Goal: Information Seeking & Learning: Learn about a topic

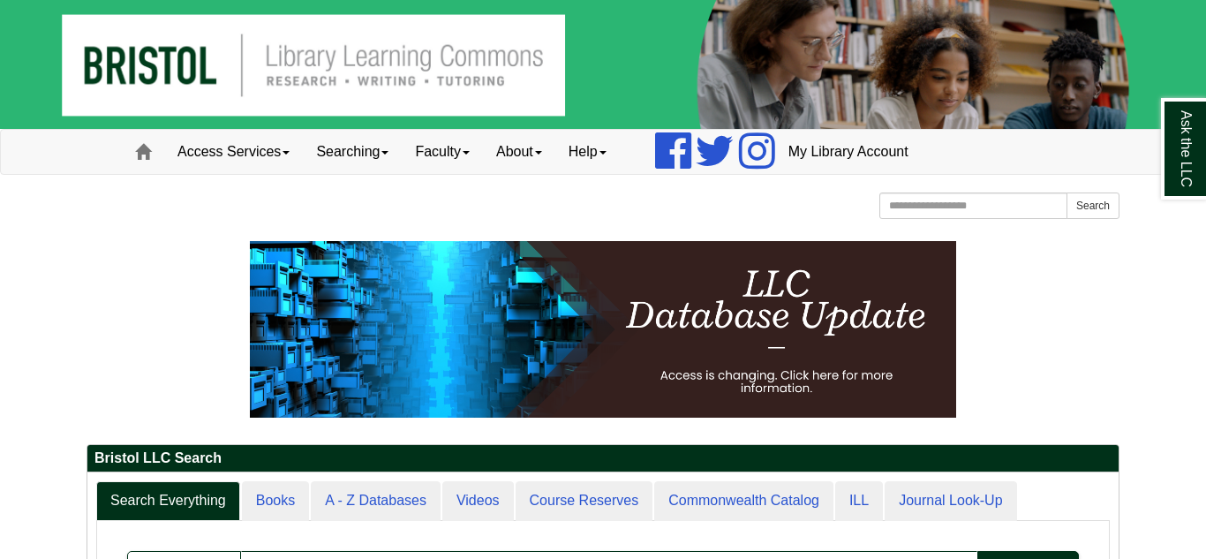
click at [109, 282] on p at bounding box center [603, 329] width 1033 height 177
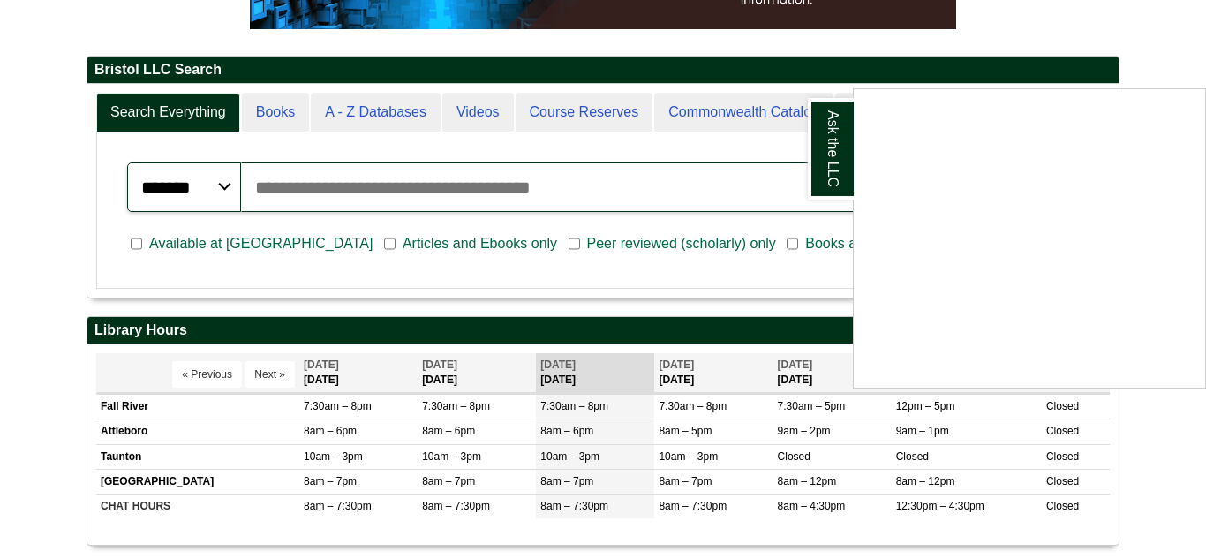
scroll to position [424, 0]
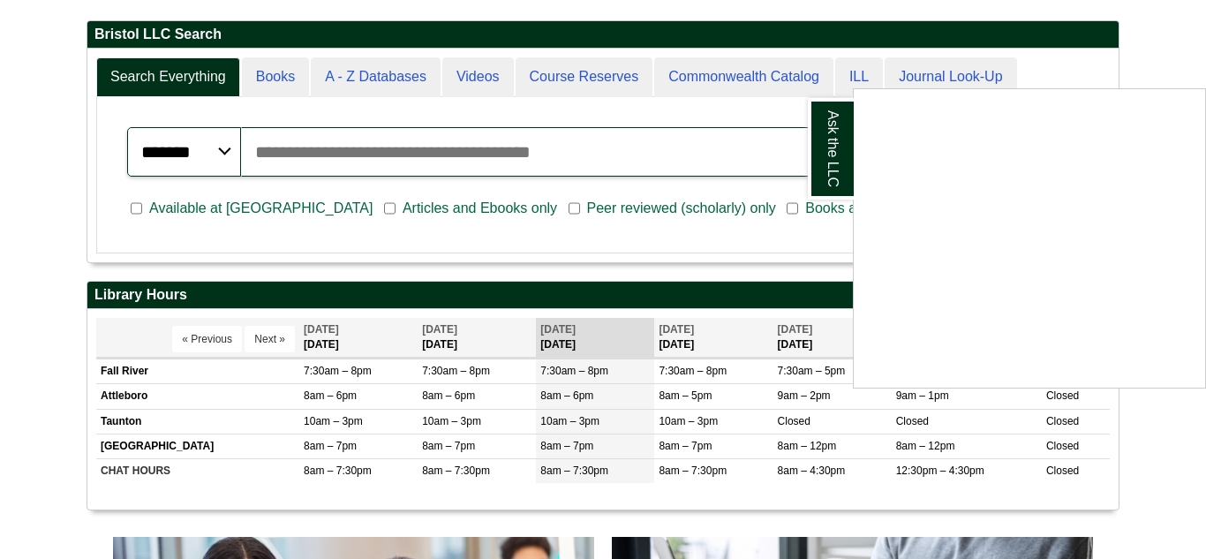
click at [578, 87] on div "Ask the LLC" at bounding box center [603, 279] width 1206 height 559
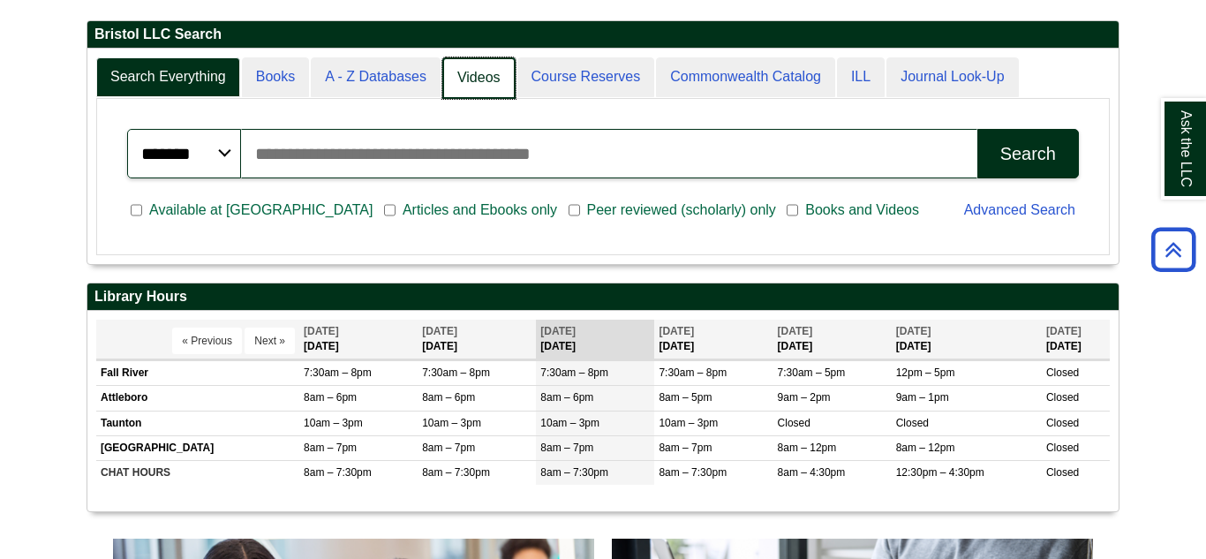
click at [479, 90] on link "Videos" at bounding box center [478, 77] width 73 height 41
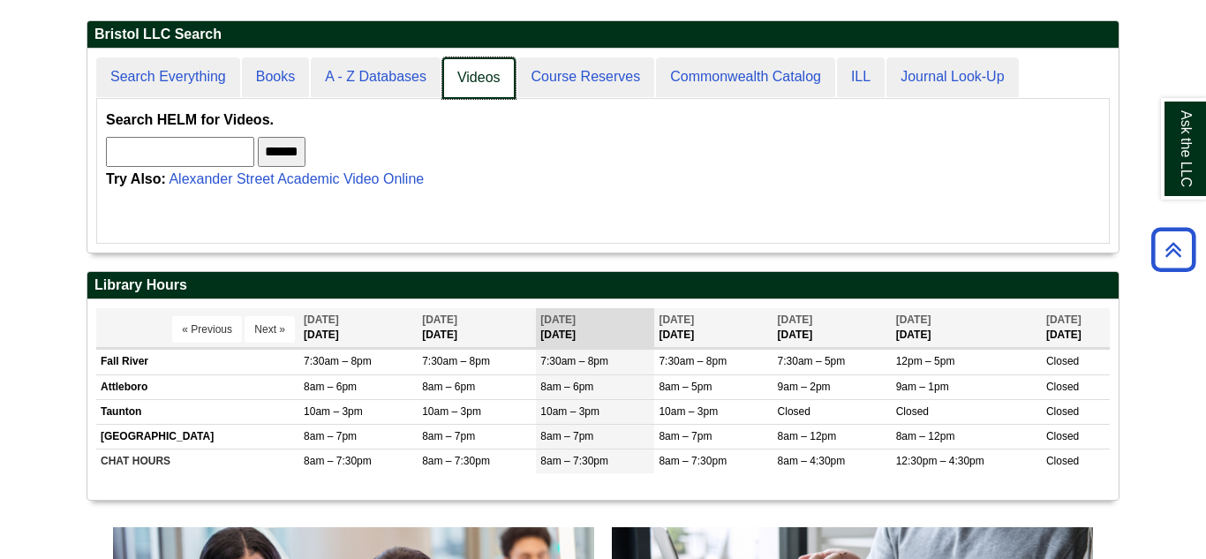
click at [467, 79] on link "Videos" at bounding box center [478, 77] width 73 height 41
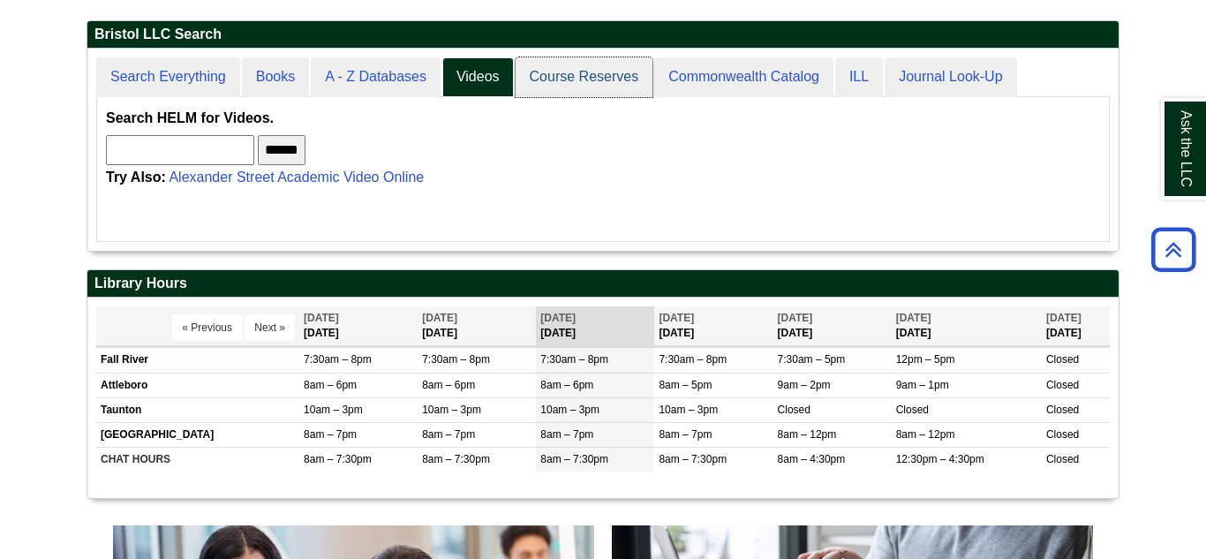
scroll to position [213, 1031]
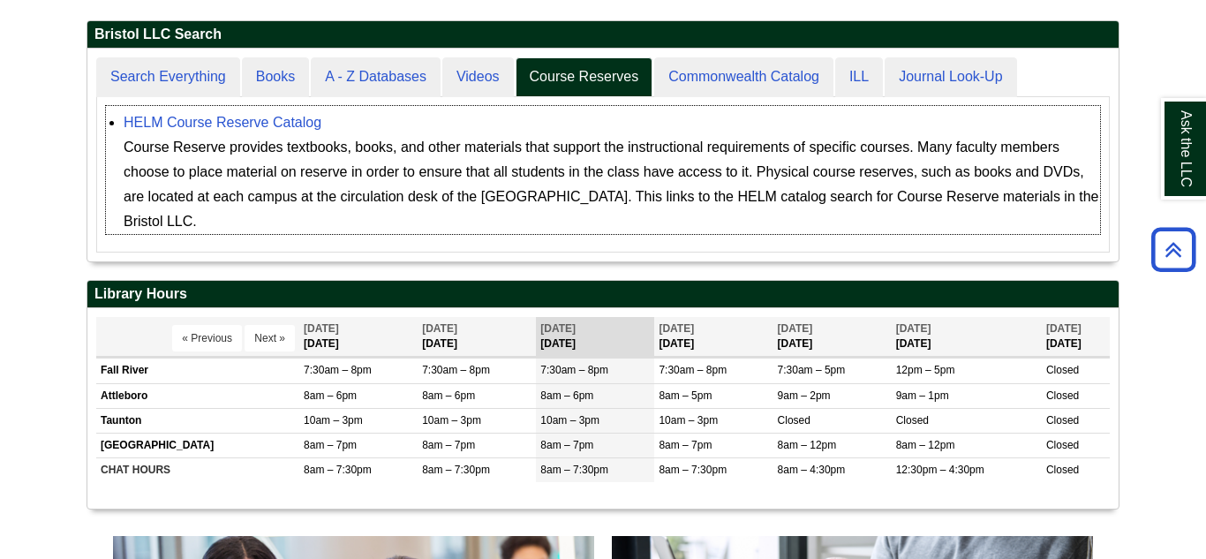
click at [460, 123] on div "HELM Course Reserve Catalog Course Reserve provides textbooks, books, and other…" at bounding box center [612, 172] width 977 height 124
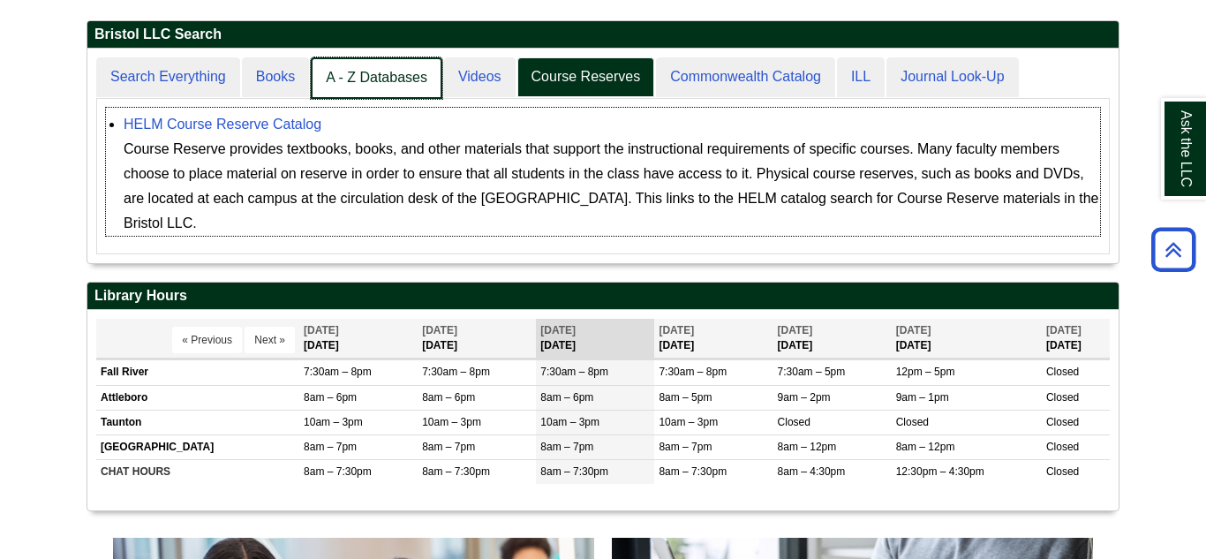
scroll to position [215, 1031]
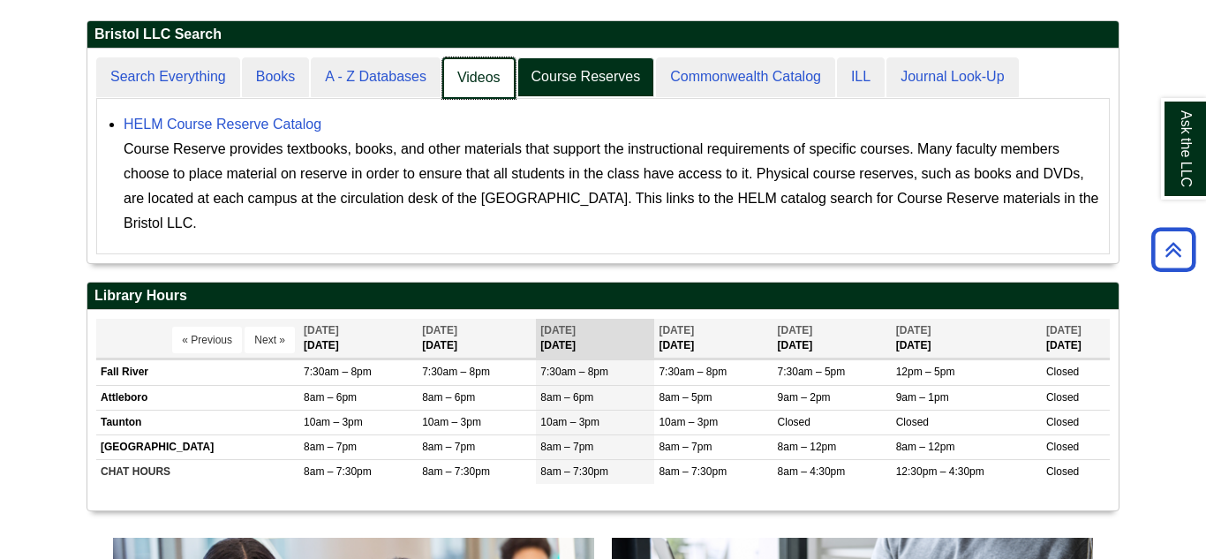
click at [463, 67] on link "Videos" at bounding box center [478, 77] width 73 height 41
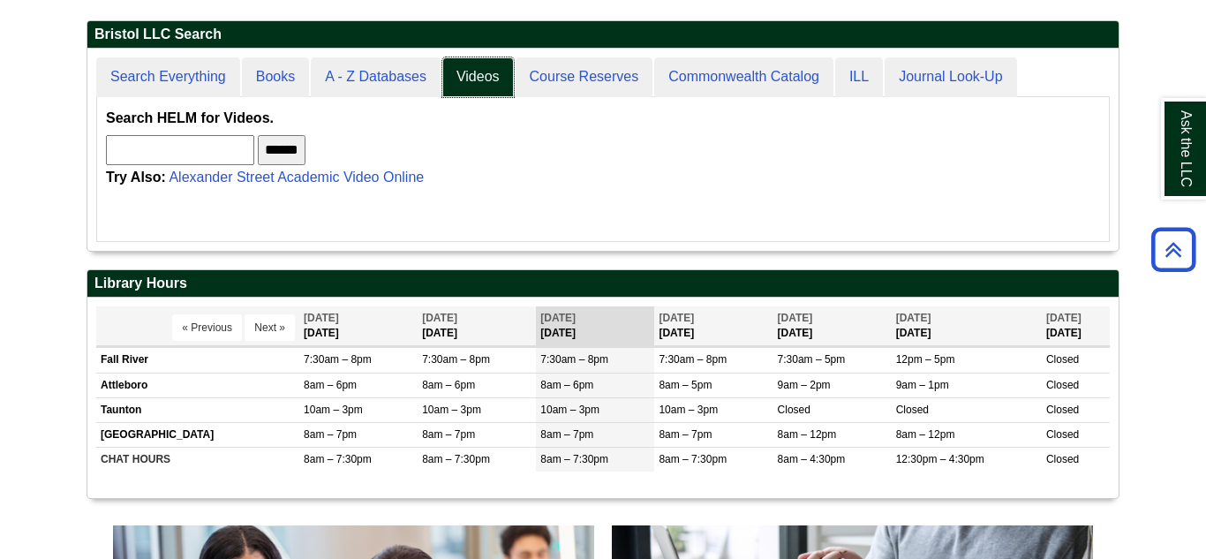
scroll to position [204, 1031]
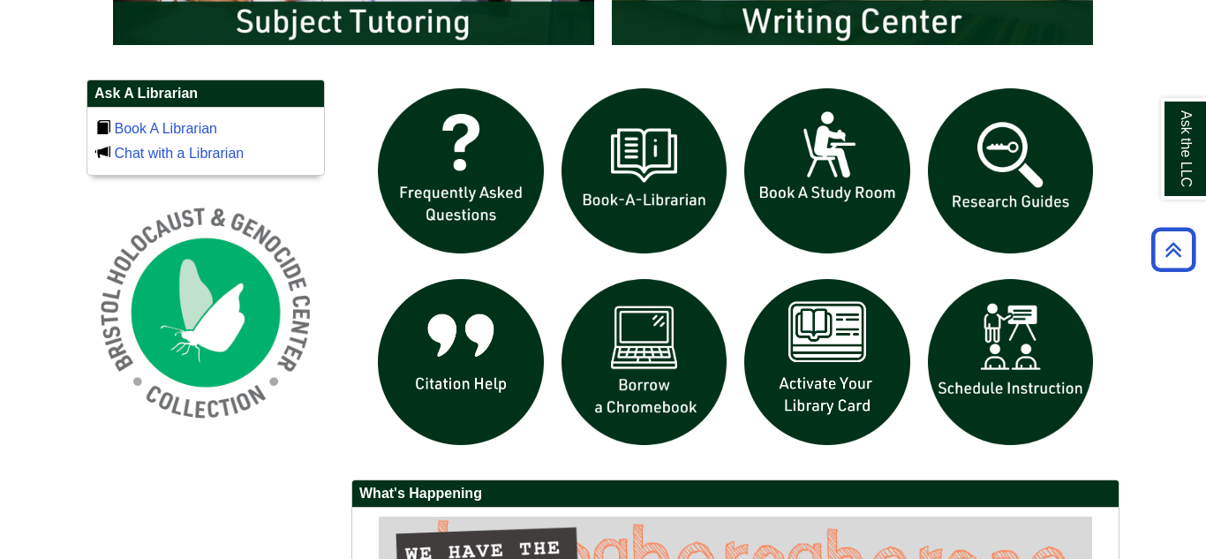
scroll to position [1165, 0]
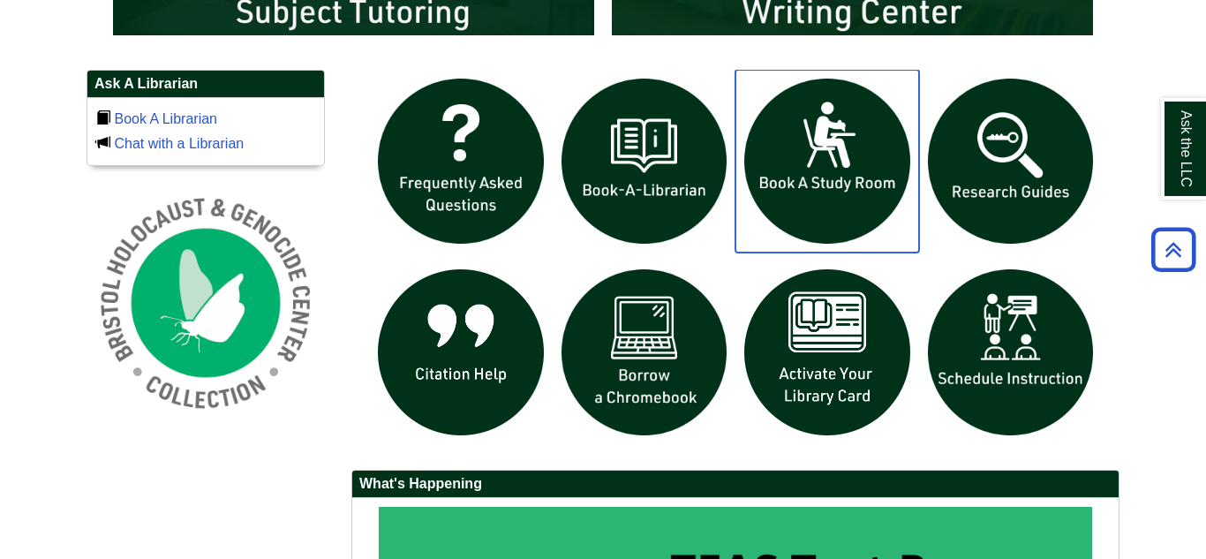
click at [829, 147] on img "slideshow" at bounding box center [827, 162] width 184 height 184
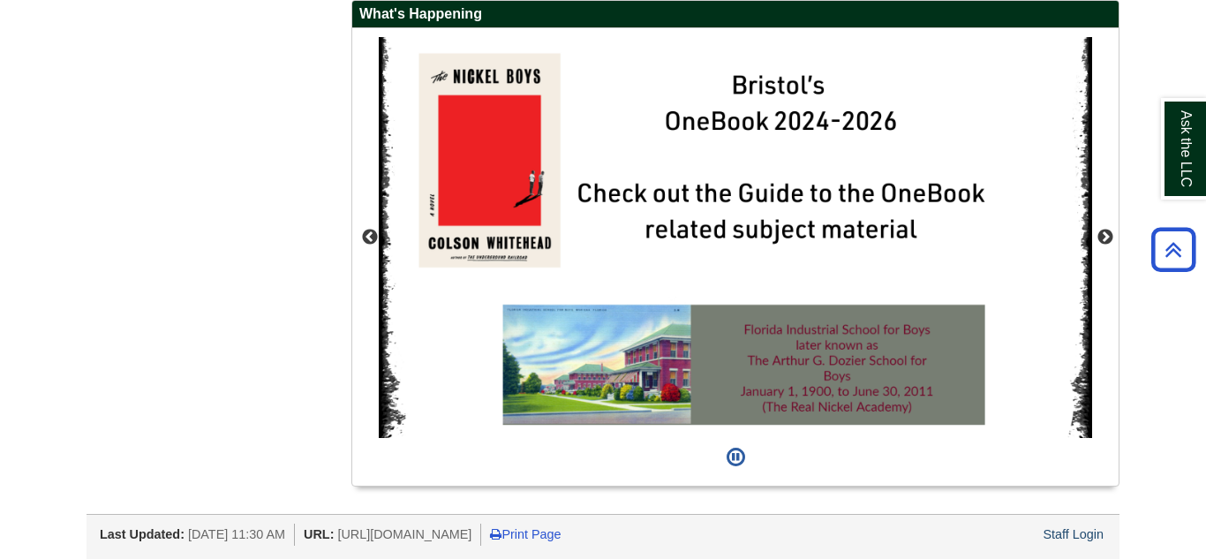
scroll to position [1640, 0]
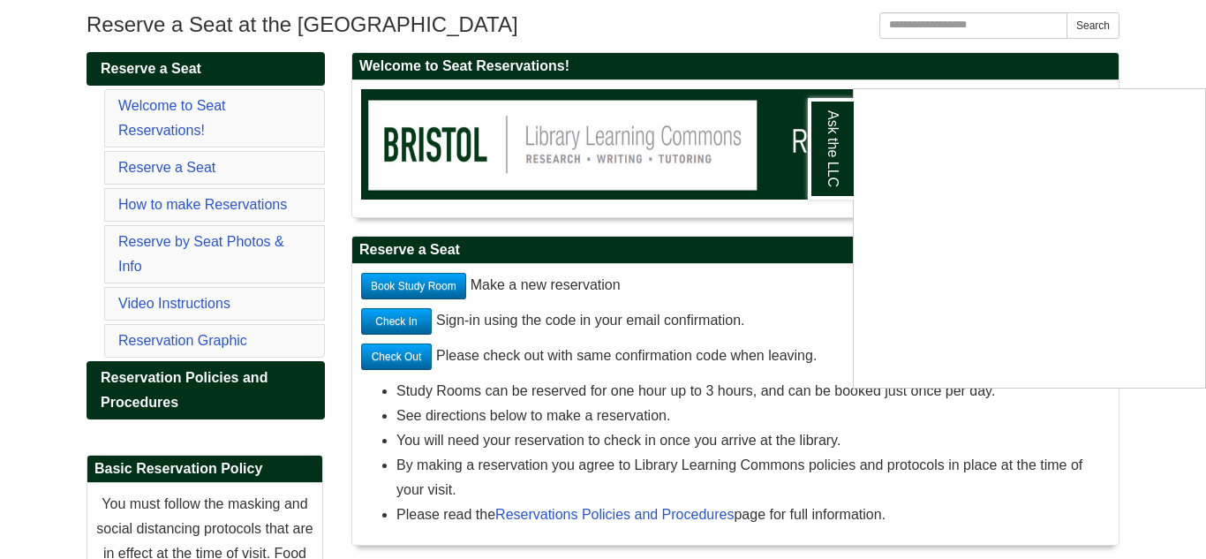
scroll to position [212, 0]
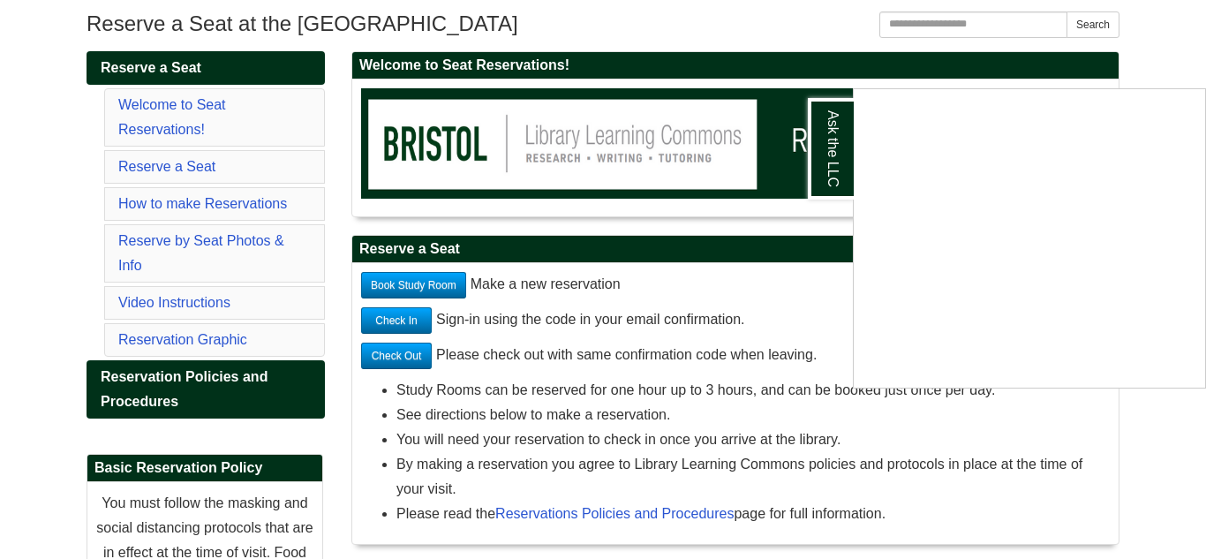
click at [177, 203] on div "Ask the LLC" at bounding box center [603, 279] width 1206 height 559
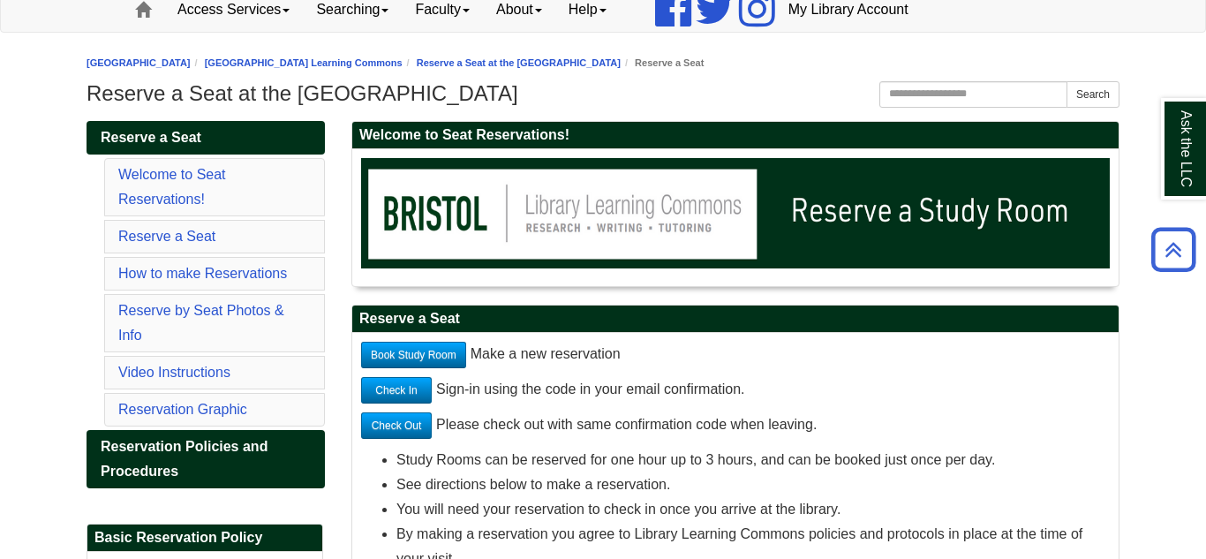
scroll to position [141, 0]
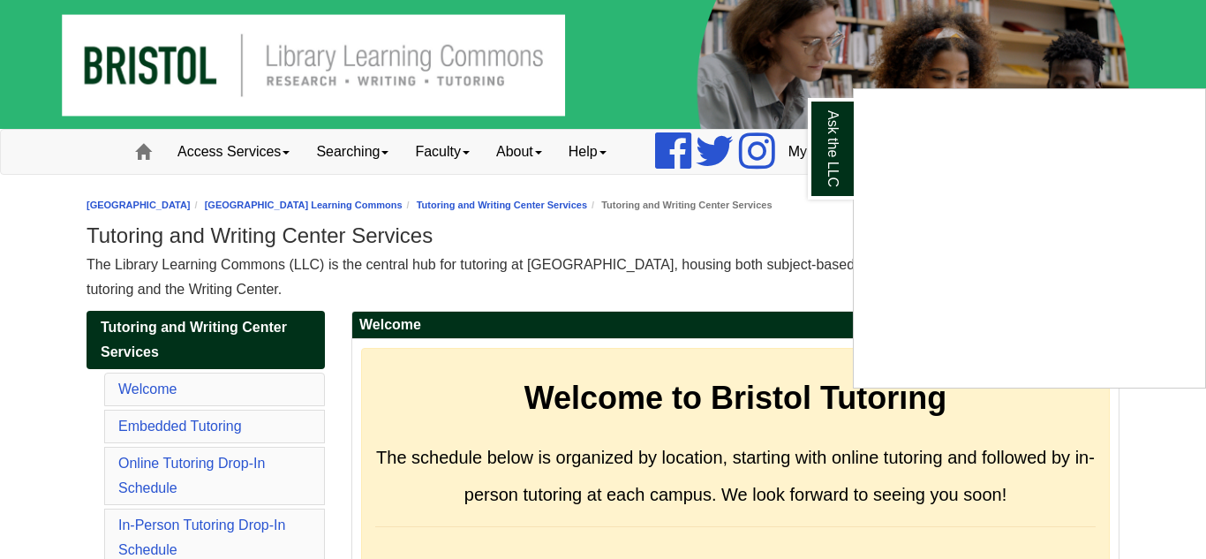
click at [13, 347] on div "Ask the LLC" at bounding box center [603, 279] width 1206 height 559
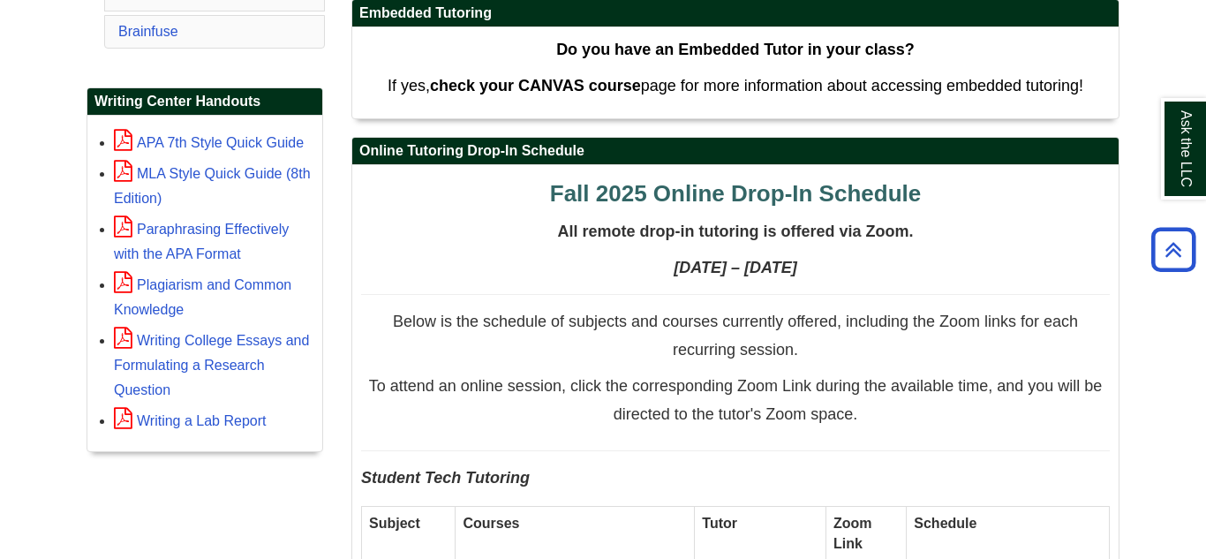
scroll to position [706, 0]
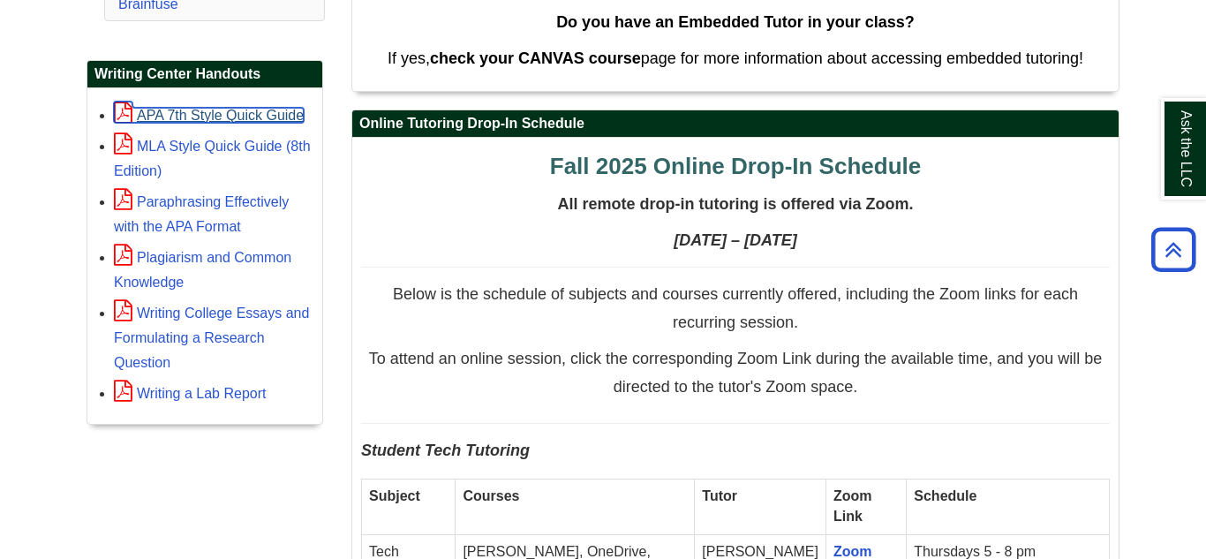
click at [211, 122] on link "APA 7th Style Quick Guide" at bounding box center [209, 115] width 190 height 15
click at [199, 117] on link "APA 7th Style Quick Guide" at bounding box center [209, 115] width 190 height 15
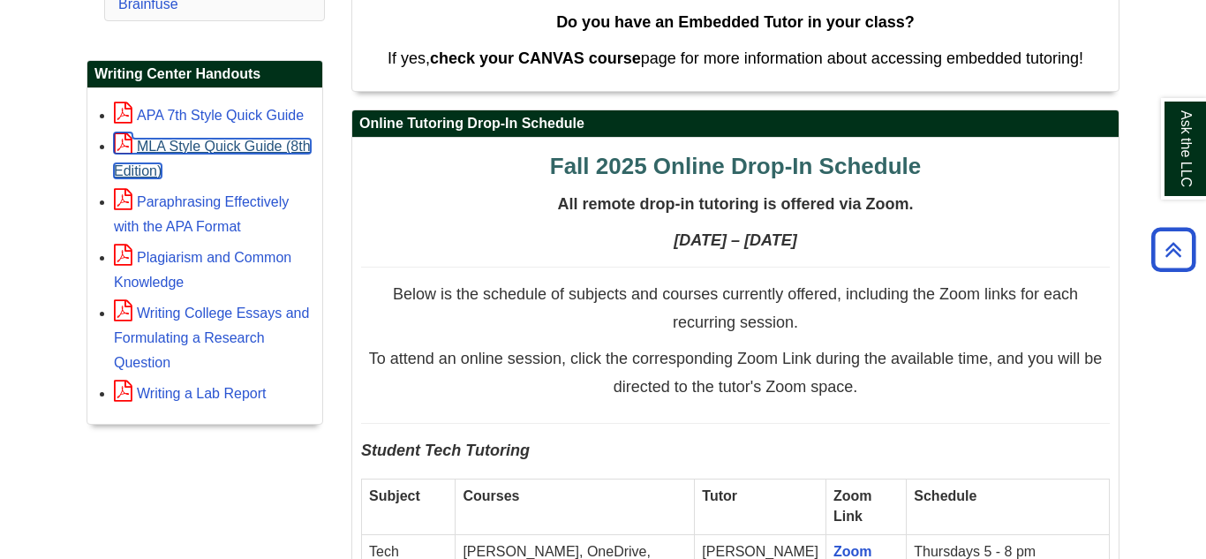
click at [194, 147] on link "MLA Style Quick Guide (8th Edition)" at bounding box center [212, 159] width 197 height 40
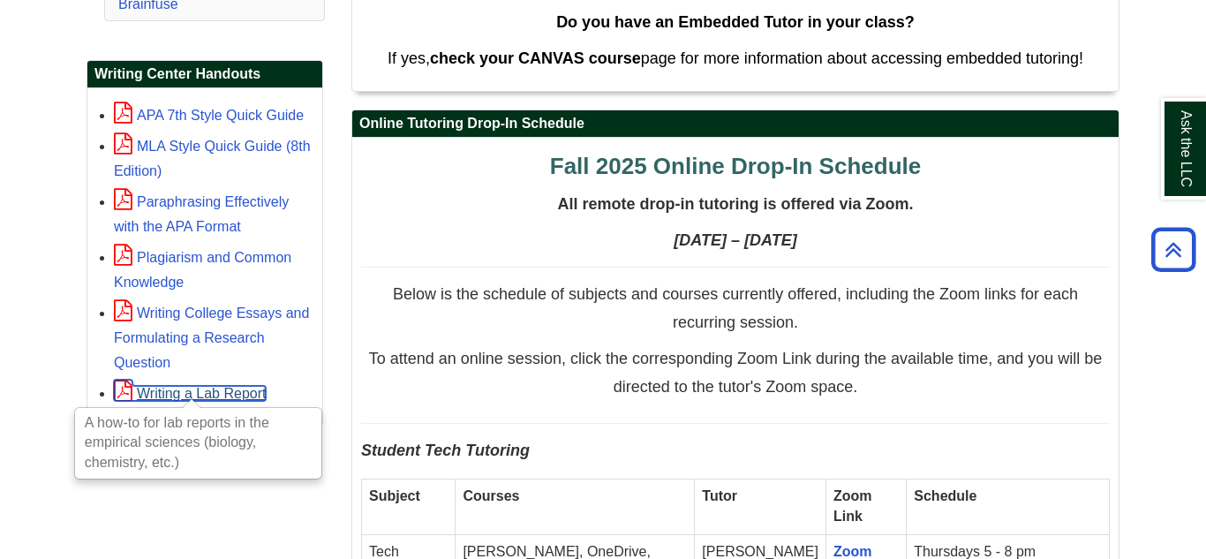
click at [237, 396] on link "Writing a Lab Report" at bounding box center [190, 393] width 152 height 15
click at [411, 187] on p "Fall 2025 Online Drop-In Schedule" at bounding box center [735, 167] width 749 height 41
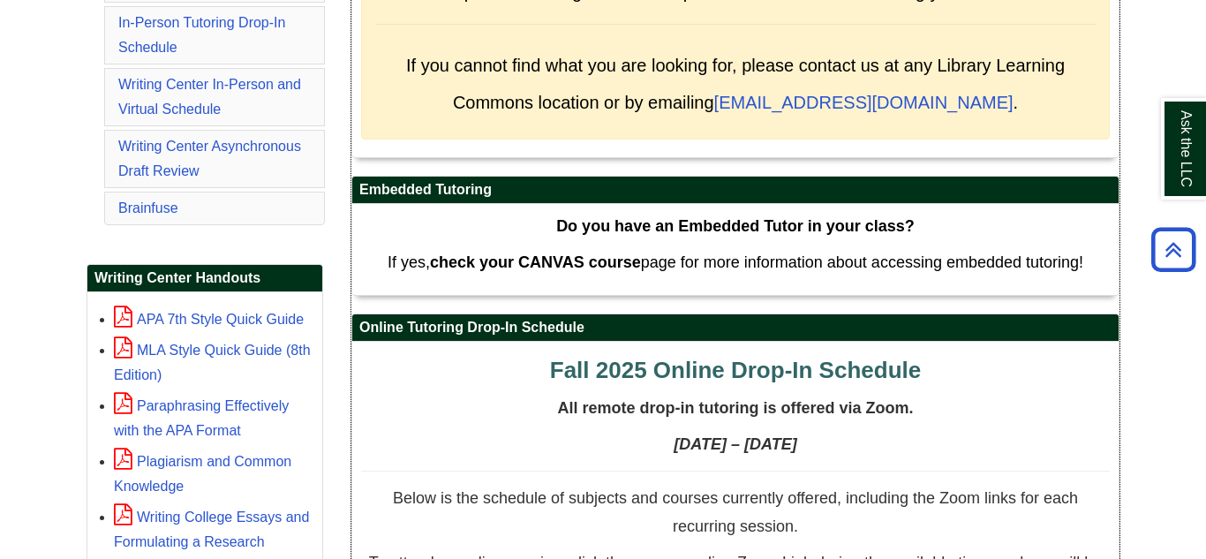
scroll to position [494, 0]
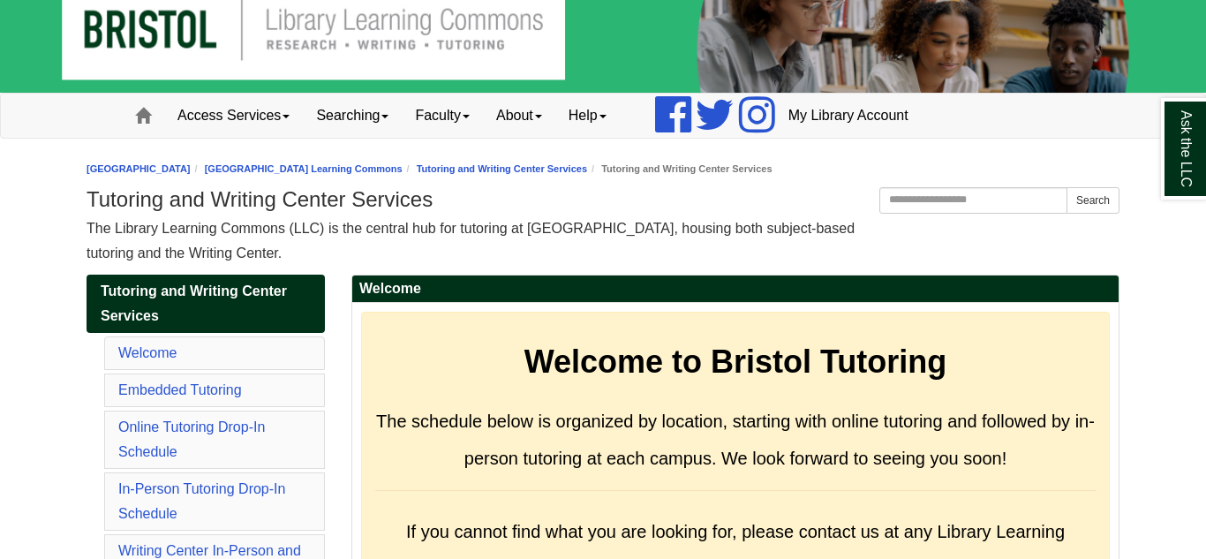
scroll to position [35, 0]
